Goal: Information Seeking & Learning: Find specific fact

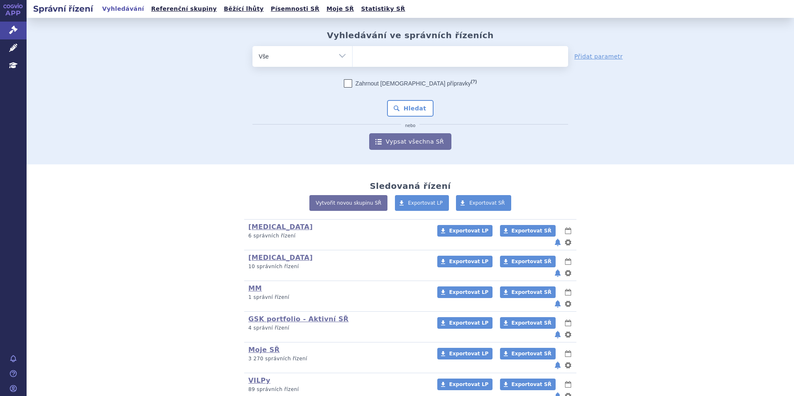
click at [396, 59] on ul at bounding box center [459, 54] width 215 height 17
click at [352, 59] on select at bounding box center [352, 56] width 0 height 21
type input "ke"
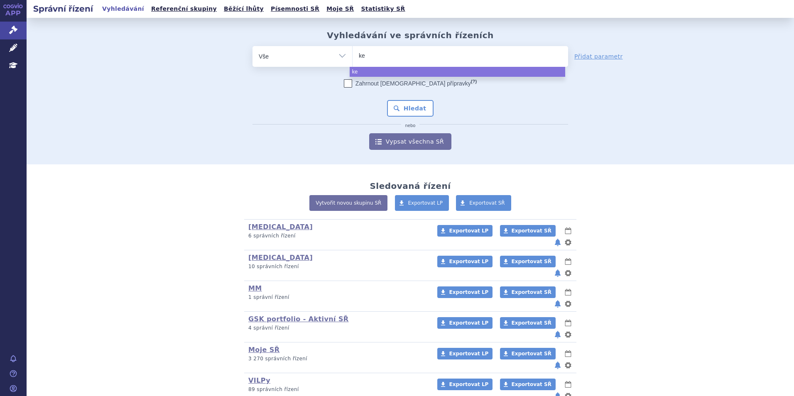
type input "key"
type input "keyt"
type input "keytr"
type input "keytru"
type input "keytruda"
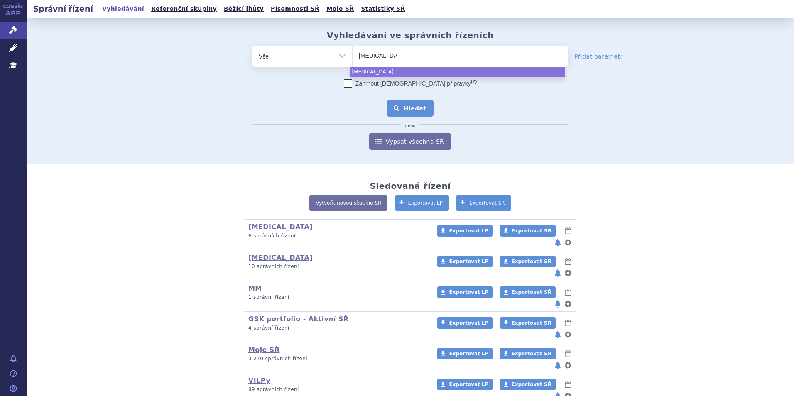
select select "keytruda"
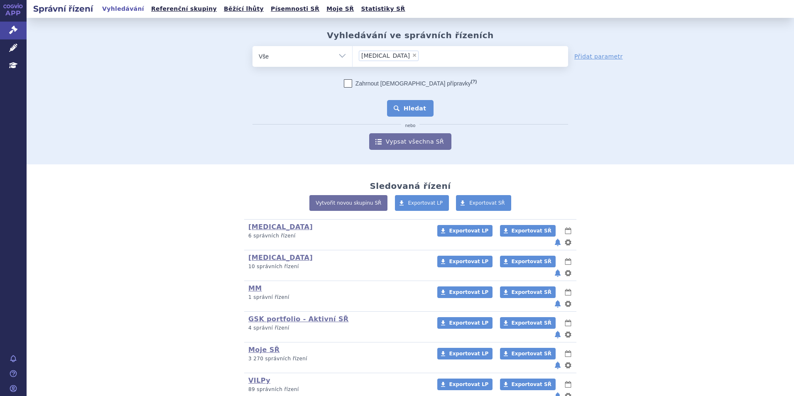
click at [404, 104] on button "Hledat" at bounding box center [410, 108] width 47 height 17
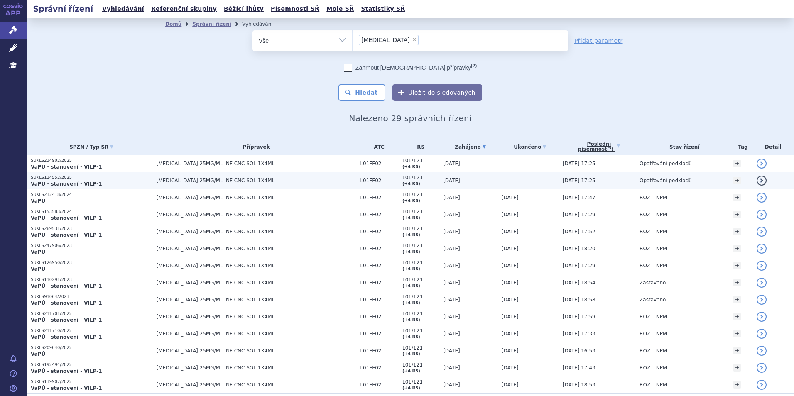
click at [112, 182] on p "VaPÚ - stanovení - VILP-1" at bounding box center [92, 184] width 122 height 7
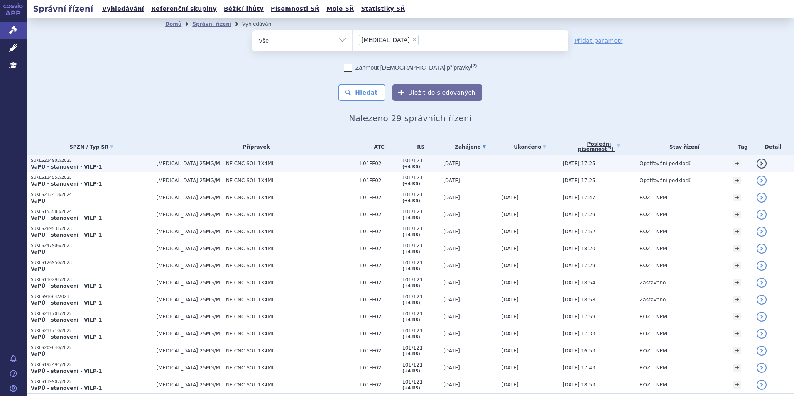
click at [100, 166] on p "VaPÚ - stanovení - VILP-1" at bounding box center [92, 167] width 122 height 7
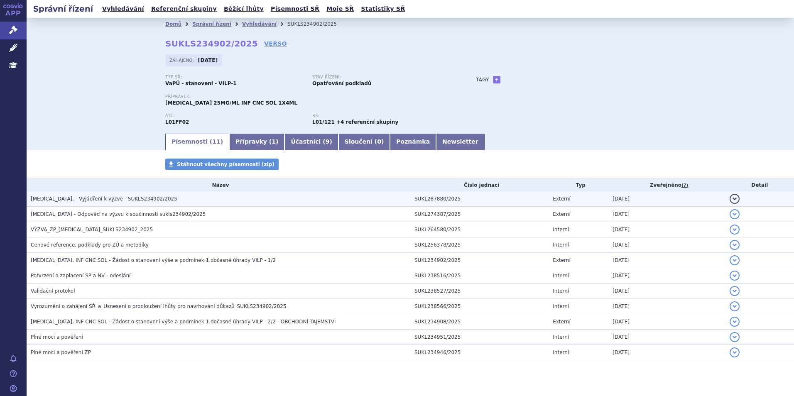
click at [182, 200] on h3 "KEYTRUDA, - Vyjádření k výzvě - SUKLS234902/2025" at bounding box center [220, 199] width 379 height 8
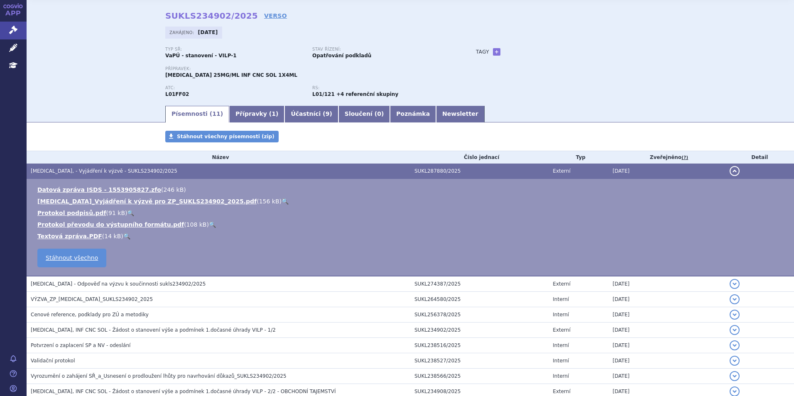
scroll to position [42, 0]
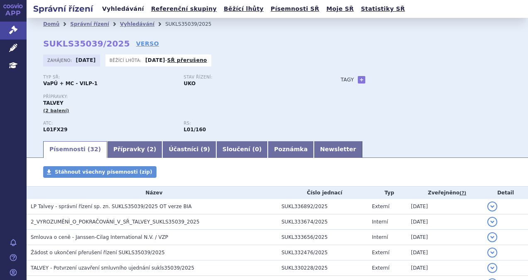
click at [115, 12] on link "Vyhledávání" at bounding box center [123, 8] width 47 height 11
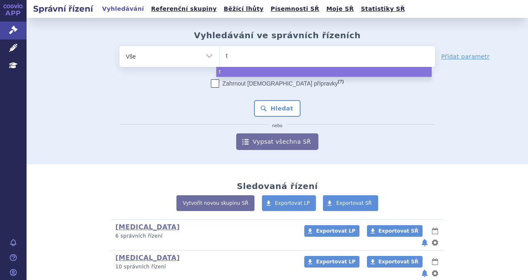
type input "ta"
type input "tal"
type input "talv"
type input "talve"
type input "talvey"
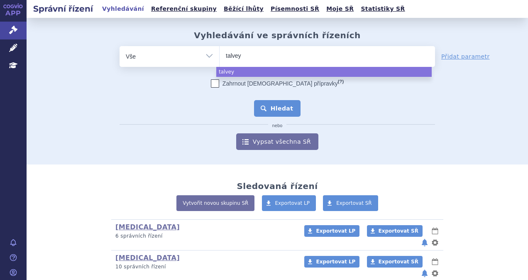
select select "talvey"
click at [280, 110] on button "Hledat" at bounding box center [277, 108] width 47 height 17
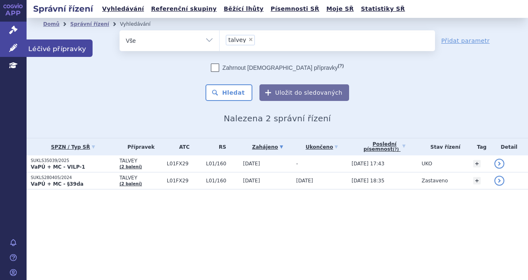
click at [18, 46] on link "Léčivé přípravky" at bounding box center [13, 47] width 27 height 17
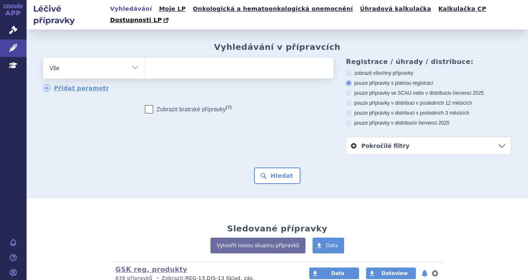
click at [15, 65] on icon at bounding box center [13, 65] width 8 height 8
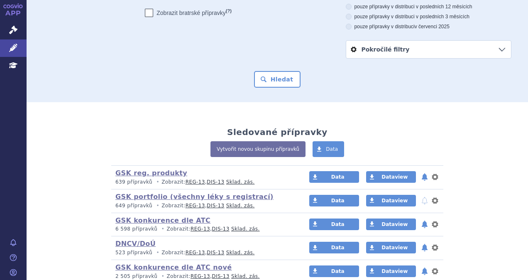
scroll to position [55, 0]
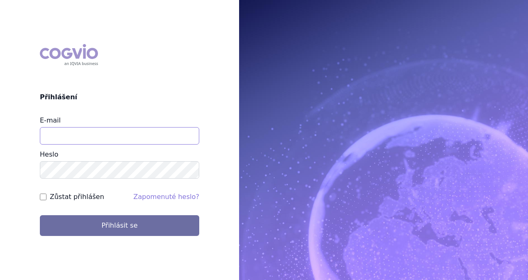
click at [100, 134] on input "E-mail" at bounding box center [119, 135] width 159 height 17
type input "michaela.x.tauchmanova@gsk.com"
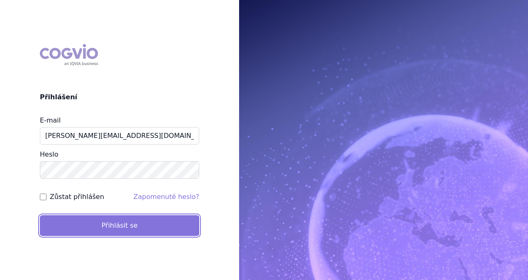
click at [124, 228] on button "Přihlásit se" at bounding box center [119, 225] width 159 height 21
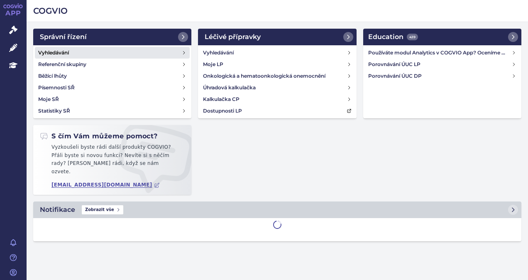
click at [51, 49] on h4 "Vyhledávání" at bounding box center [53, 53] width 31 height 8
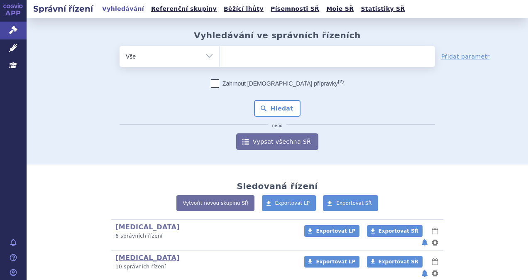
click at [267, 66] on span at bounding box center [327, 56] width 215 height 21
click at [220, 66] on select at bounding box center [219, 56] width 0 height 21
type input "ne"
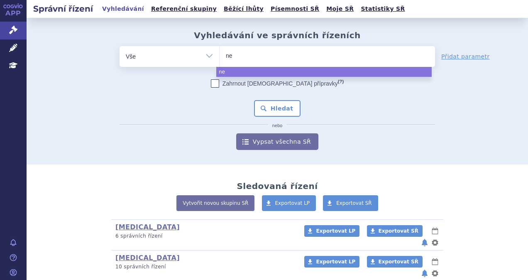
type input "nex"
type input "nexp"
type input "nexpo"
type input "nexpovi"
type input "nexpovio"
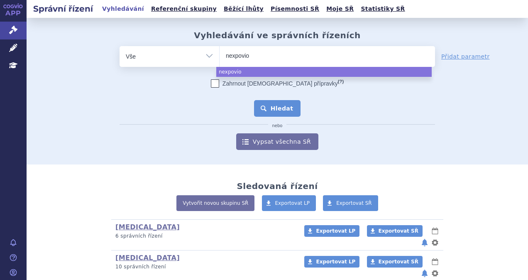
select select "nexpovio"
click at [282, 107] on button "Hledat" at bounding box center [277, 108] width 47 height 17
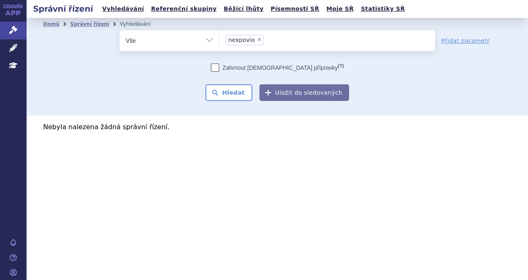
click at [258, 42] on span "×" at bounding box center [259, 39] width 5 height 5
click at [220, 42] on select "nexpovio" at bounding box center [219, 40] width 0 height 21
select select
click at [241, 47] on ul at bounding box center [327, 38] width 215 height 17
click at [220, 47] on select "nexpovio" at bounding box center [219, 40] width 0 height 21
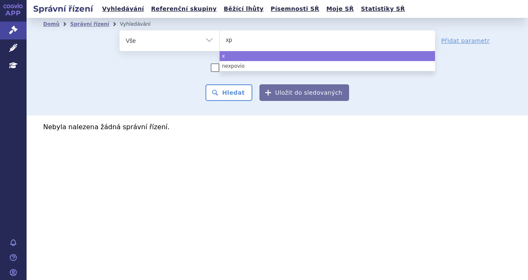
type input "xpo"
type input "xpovi"
type input "xpovid"
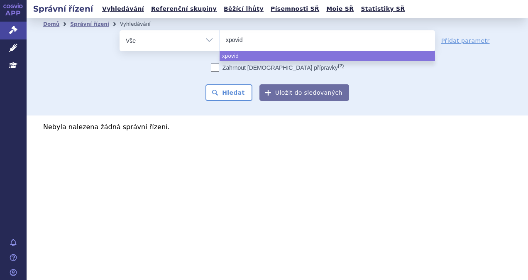
type input "xpovi"
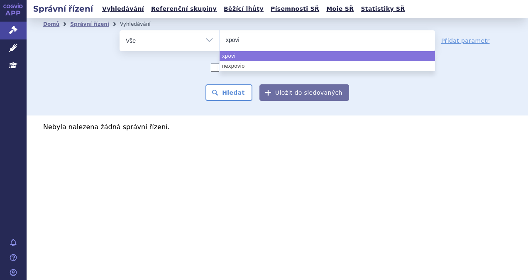
type input "[MEDICAL_DATA]"
select select "[MEDICAL_DATA]"
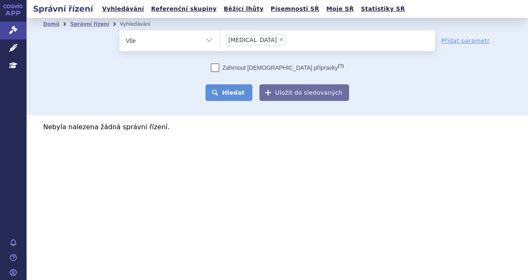
click at [232, 87] on button "Hledat" at bounding box center [228, 92] width 47 height 17
